Goal: Task Accomplishment & Management: Complete application form

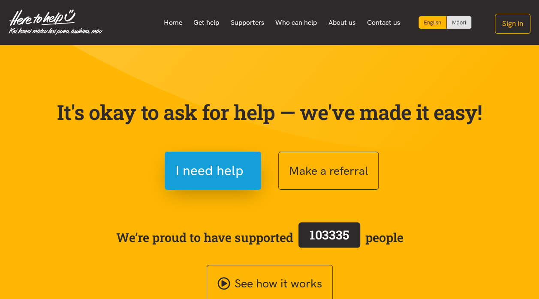
click at [341, 171] on button "Make a referral" at bounding box center [328, 171] width 100 height 38
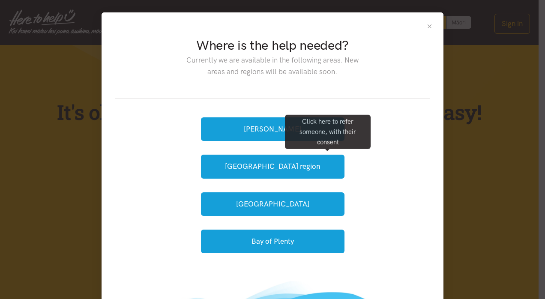
click at [429, 27] on button "Close" at bounding box center [429, 26] width 7 height 7
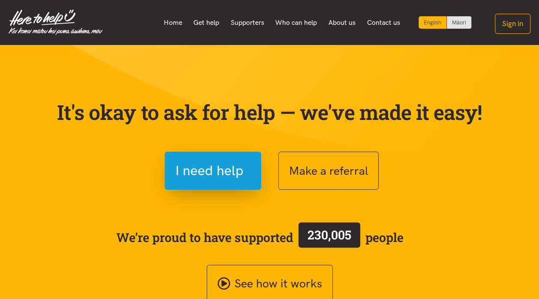
click at [352, 168] on button "Make a referral" at bounding box center [328, 171] width 100 height 38
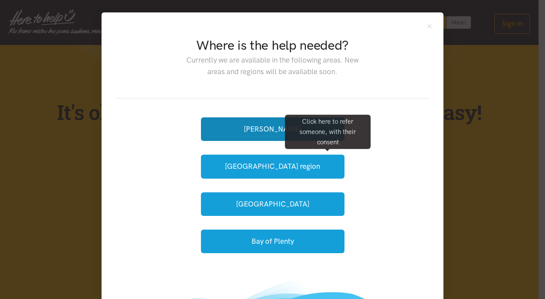
click at [262, 123] on button "[PERSON_NAME]" at bounding box center [273, 129] width 144 height 24
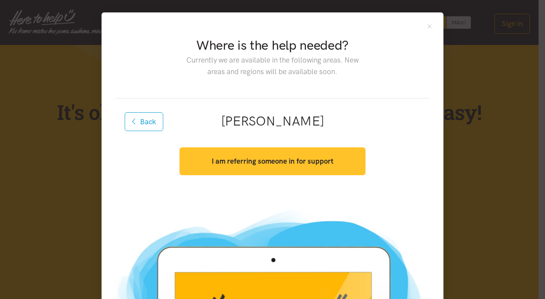
click at [334, 160] on button "I am referring someone in for support" at bounding box center [273, 161] width 186 height 28
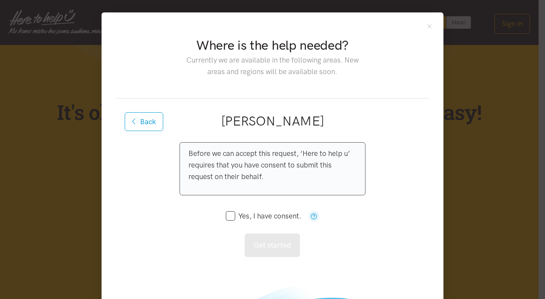
click at [227, 217] on input "Yes, I have consent." at bounding box center [263, 216] width 75 height 7
checkbox input "true"
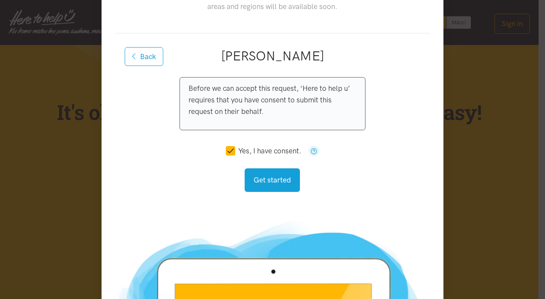
scroll to position [68, 0]
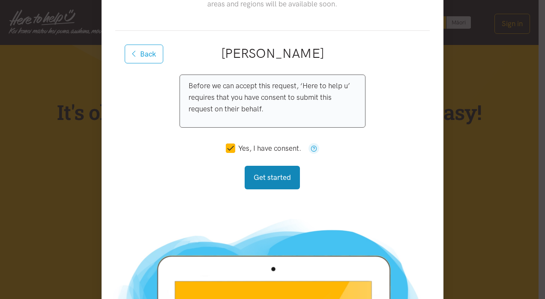
click at [272, 181] on button "Get started" at bounding box center [272, 178] width 55 height 24
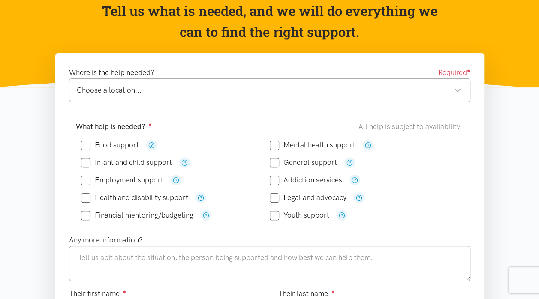
scroll to position [93, 0]
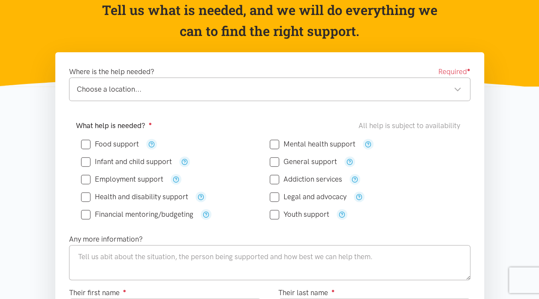
click at [459, 96] on div "Choose a location... Choose a location..." at bounding box center [269, 90] width 401 height 24
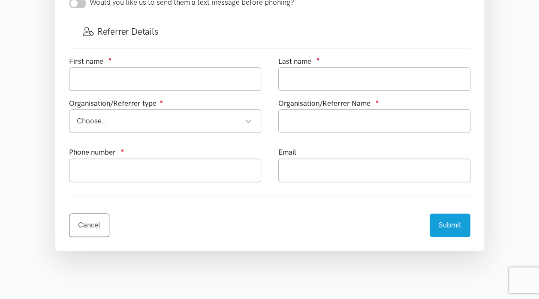
scroll to position [483, 0]
